Goal: Find specific page/section: Find specific page/section

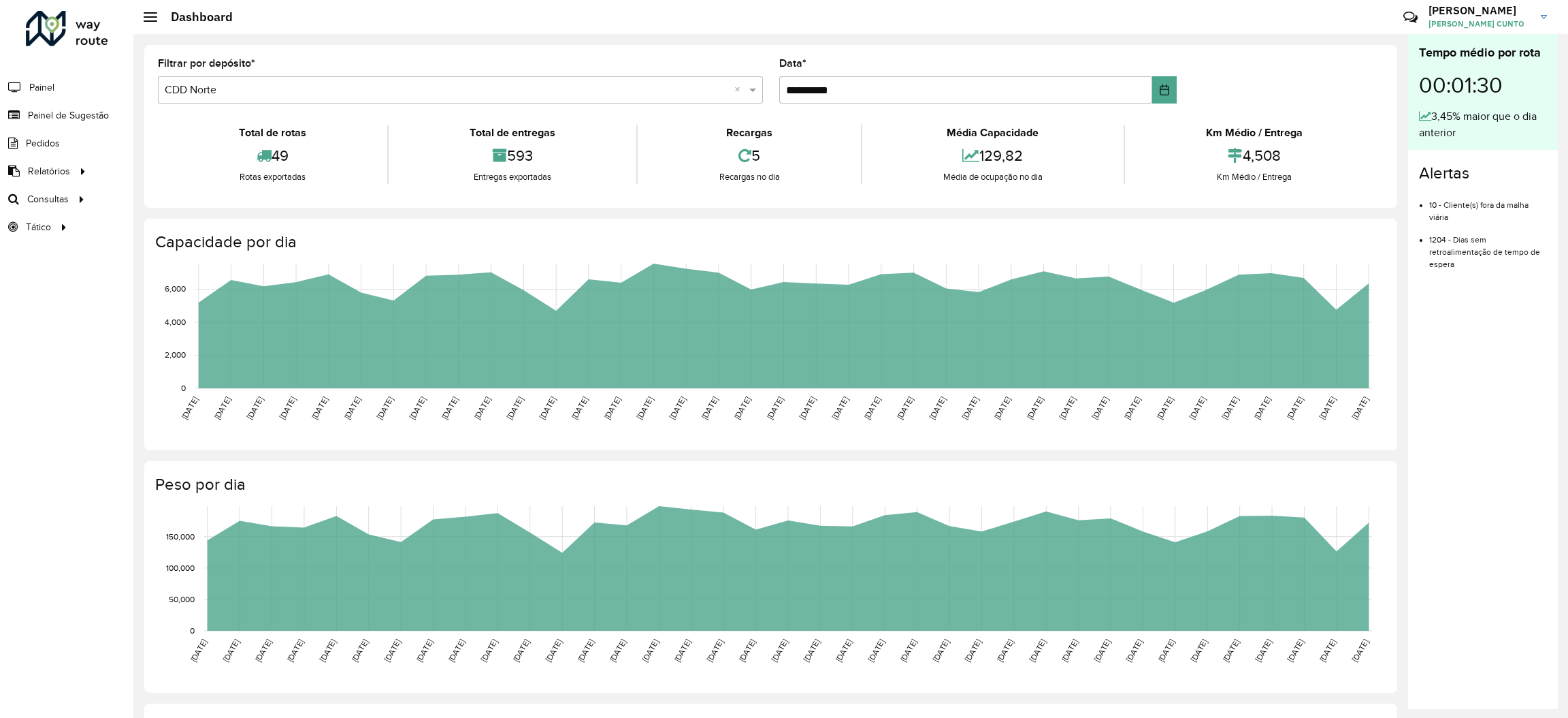
click at [1481, 23] on span "GUILHERME ALCANTARA BARBOSA CUNTO" at bounding box center [1479, 23] width 102 height 12
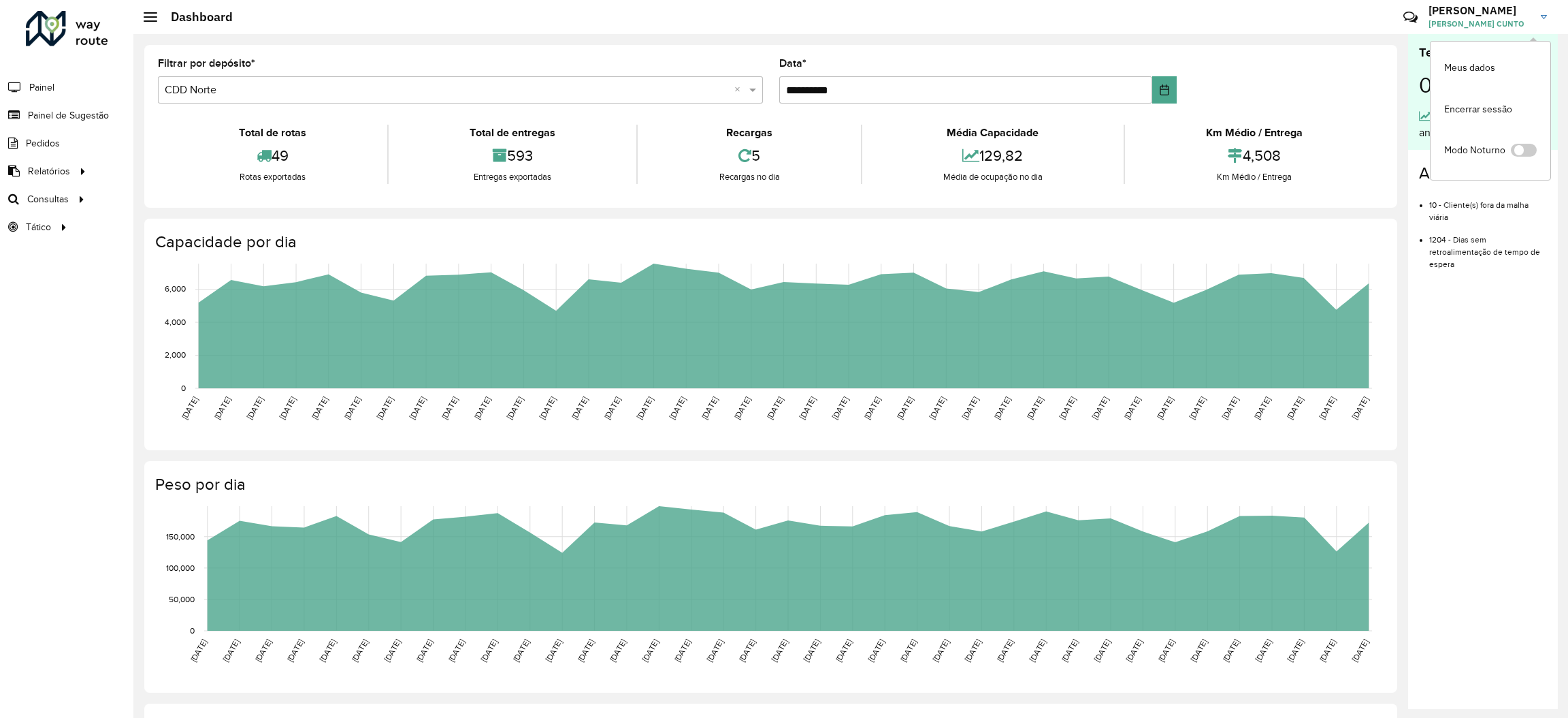
click at [1508, 24] on span "GUILHERME ALCANTARA BARBOSA CUNTO" at bounding box center [1479, 23] width 102 height 12
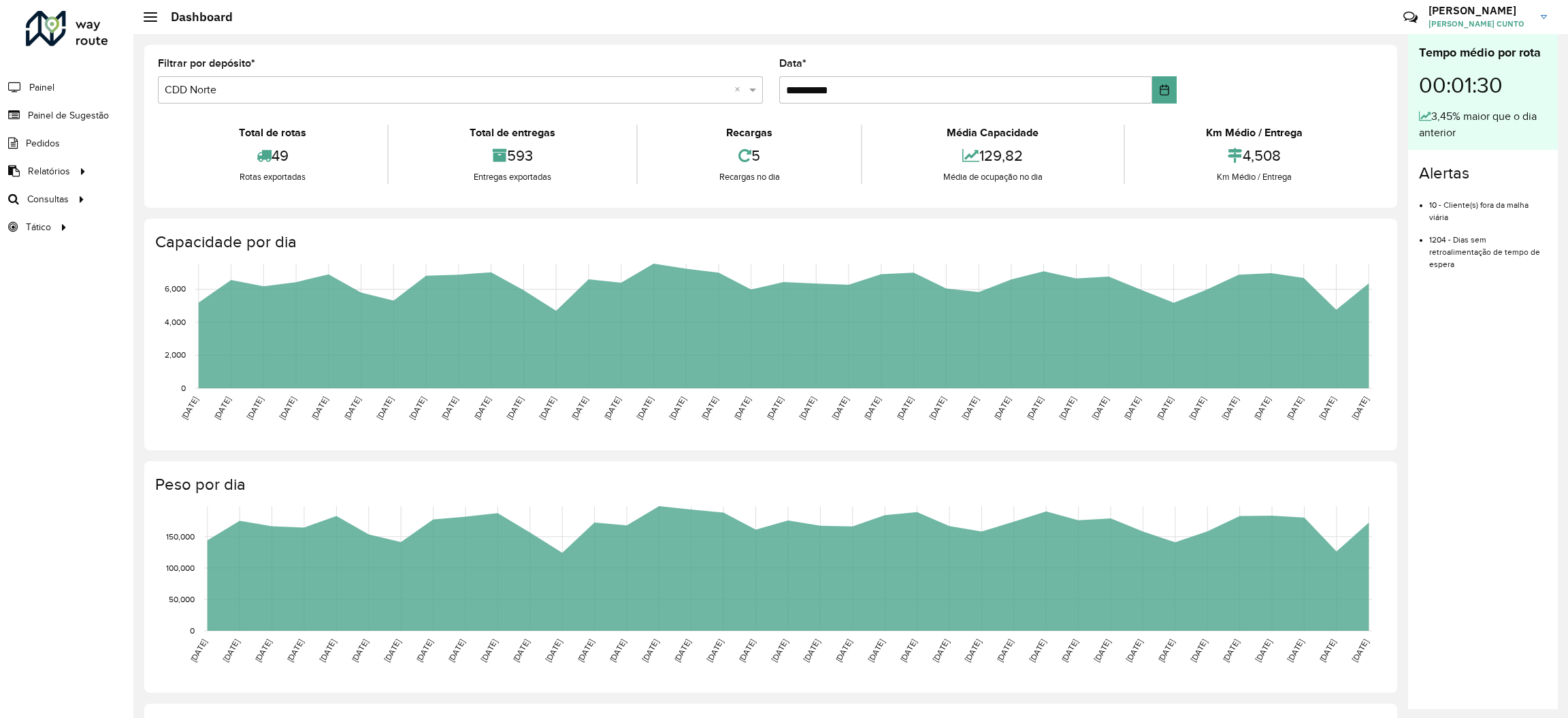
click at [157, 11] on h2 "Dashboard" at bounding box center [194, 17] width 75 height 15
click at [150, 16] on span at bounding box center [150, 17] width 13 height 1
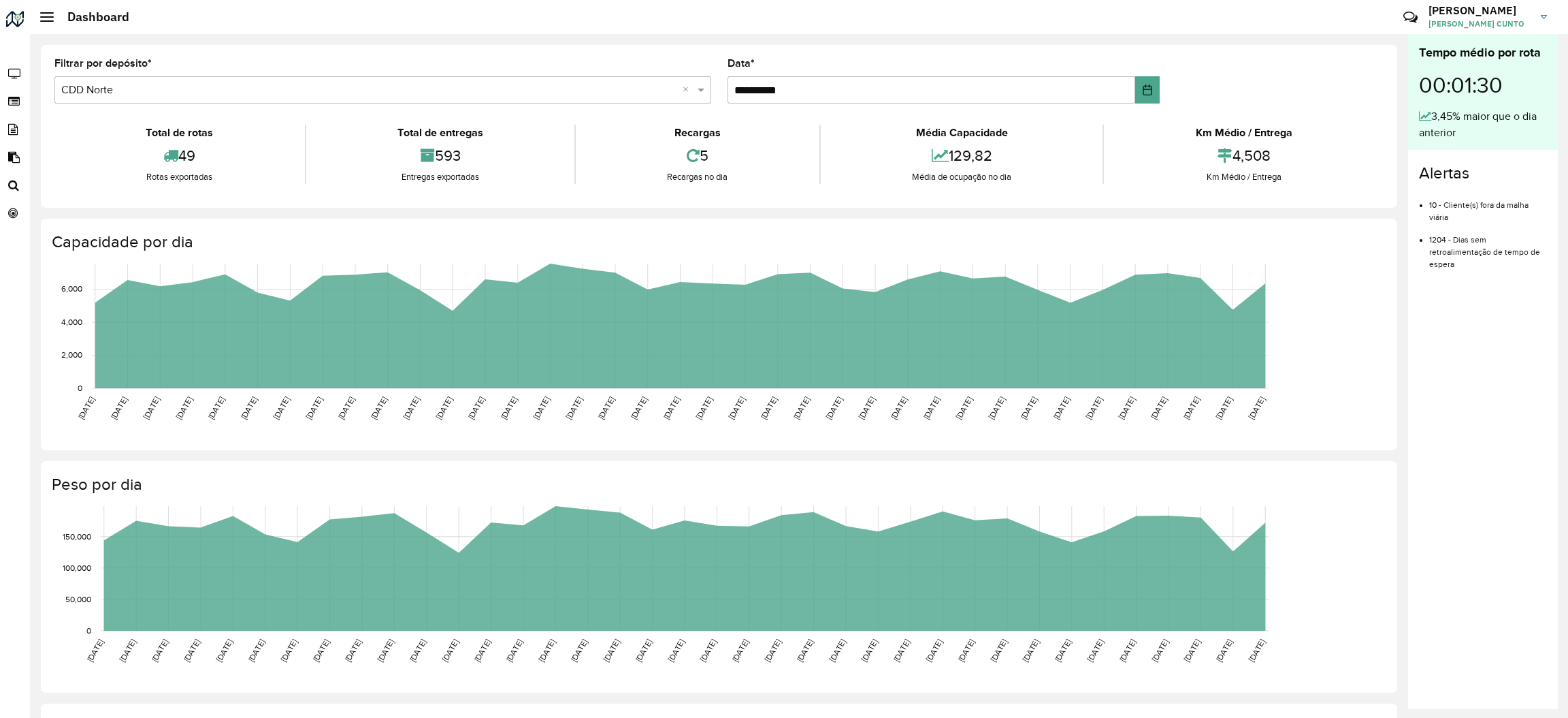
click at [50, 12] on span at bounding box center [46, 13] width 13 height 1
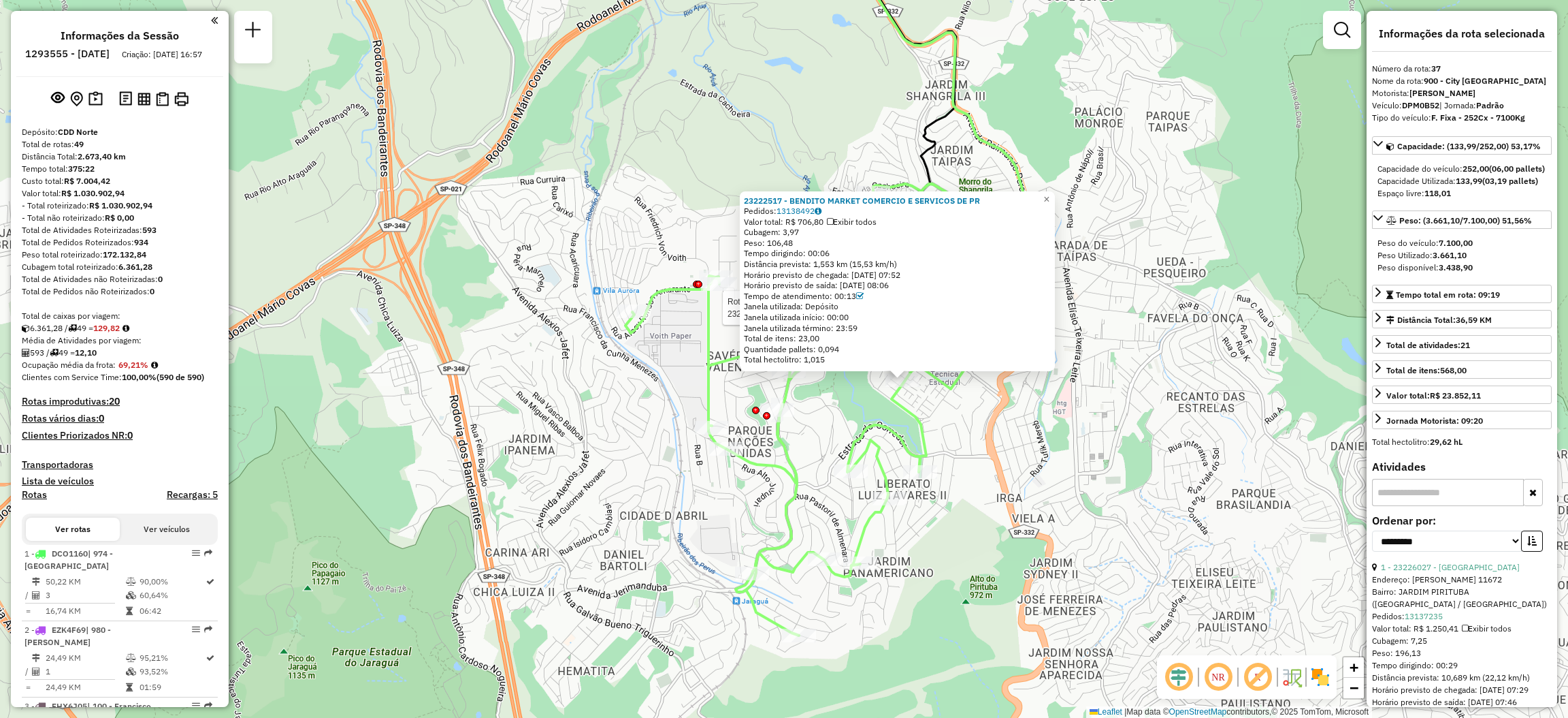
select select "**********"
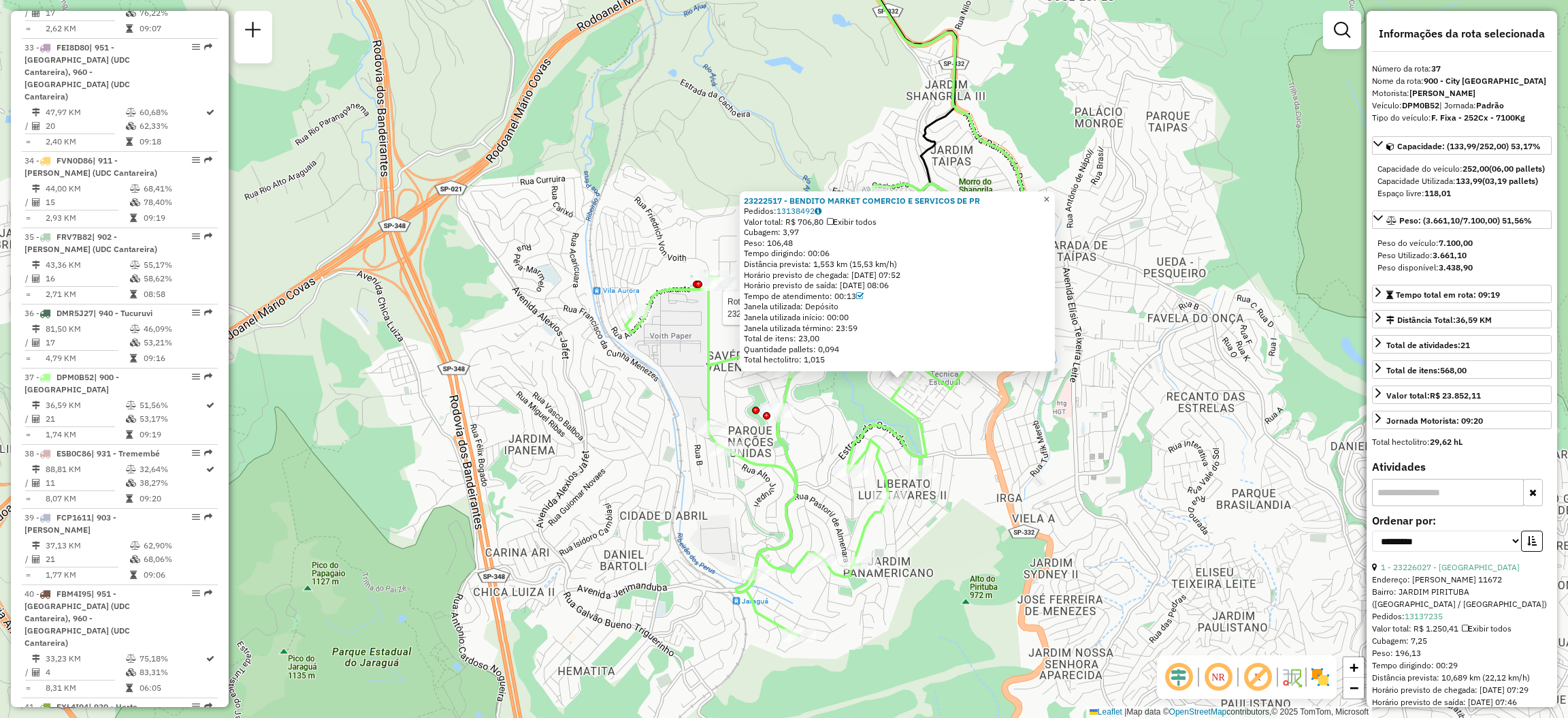
scroll to position [586, 0]
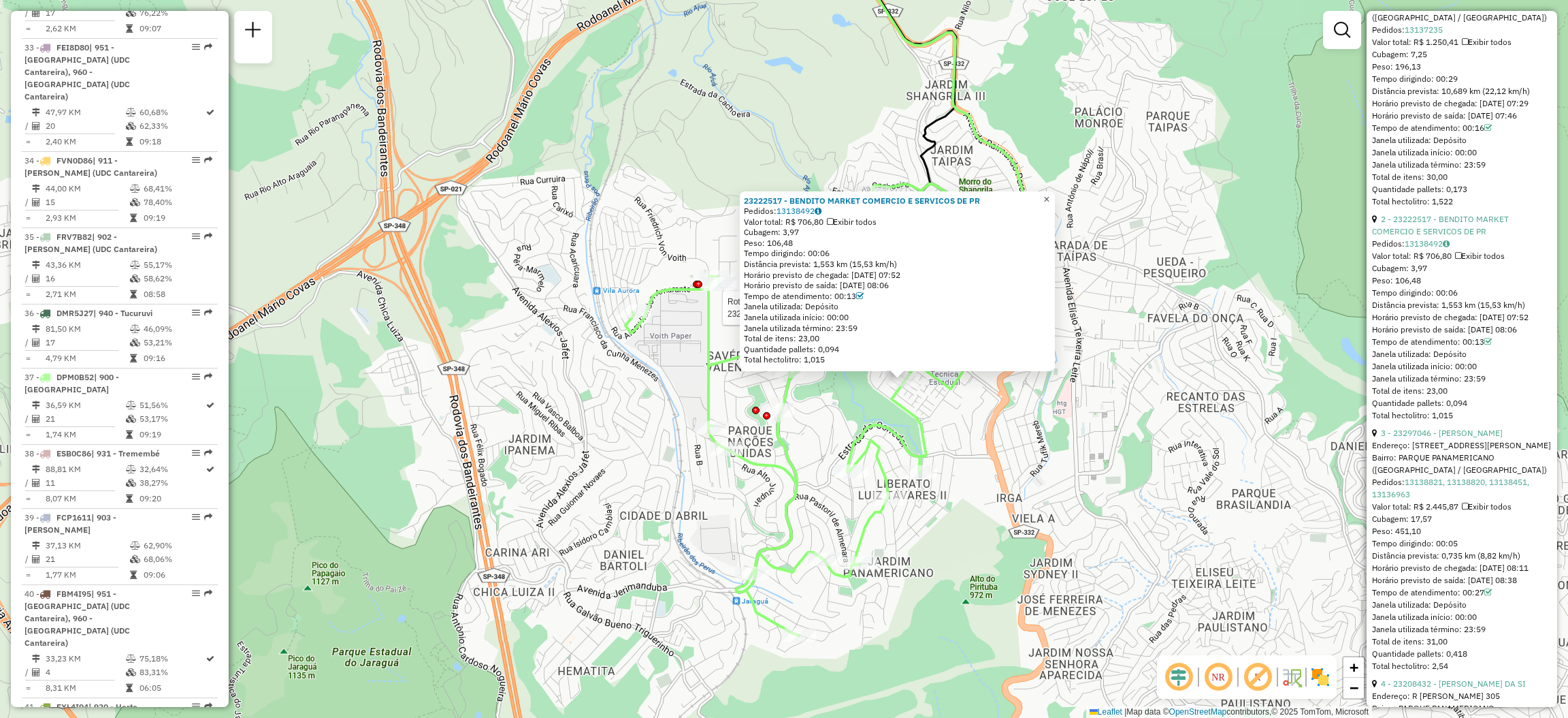
click at [1051, 194] on link "×" at bounding box center [1046, 199] width 16 height 16
